Goal: Information Seeking & Learning: Learn about a topic

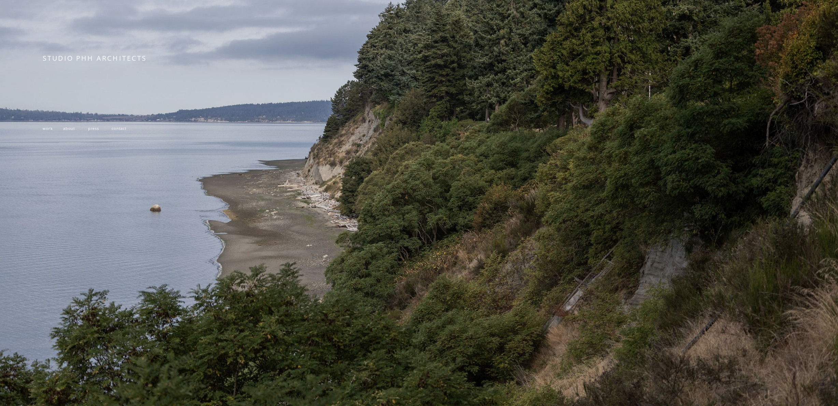
scroll to position [180, 0]
click at [48, 126] on span "work" at bounding box center [48, 128] width 10 height 5
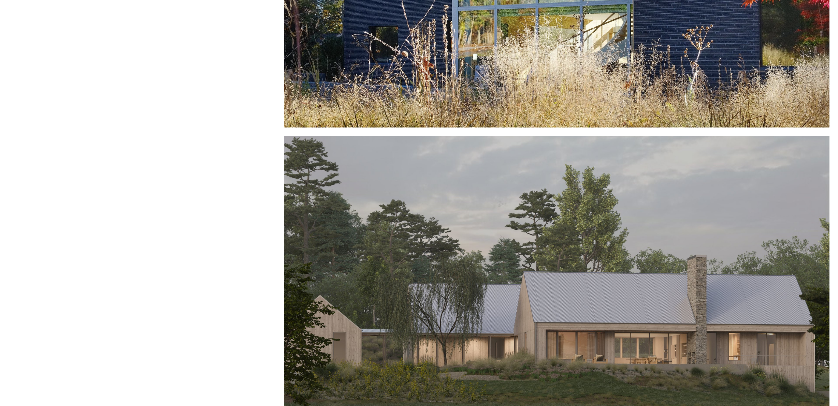
scroll to position [973, 0]
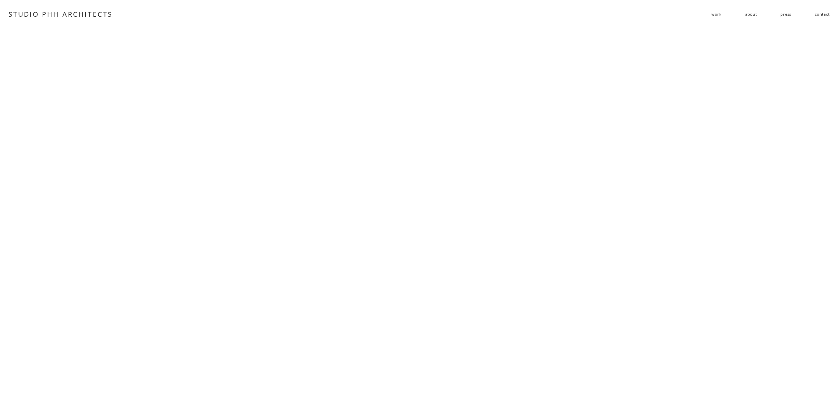
scroll to position [1815, 0]
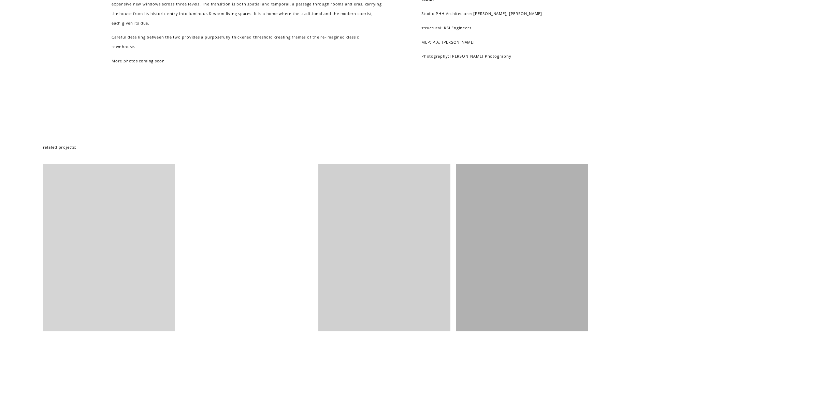
scroll to position [1171, 0]
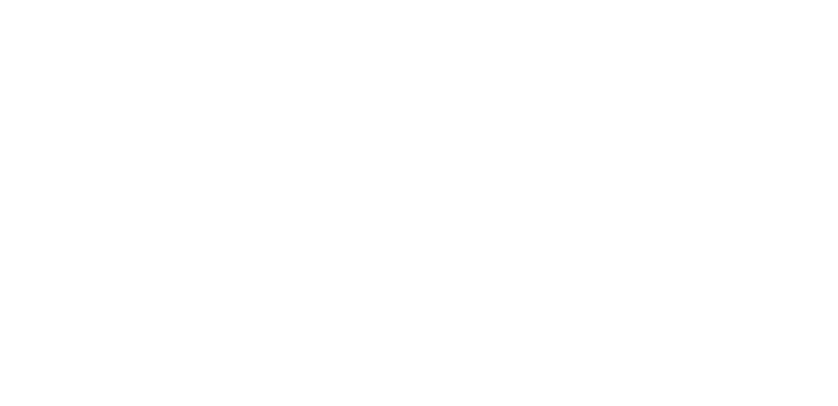
scroll to position [2306, 0]
